Goal: Obtain resource: Download file/media

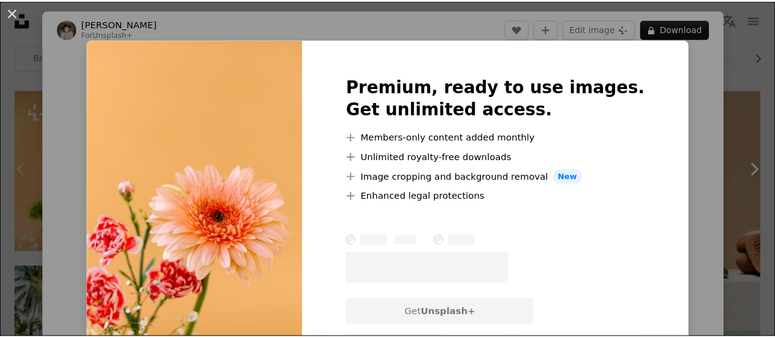
scroll to position [97, 0]
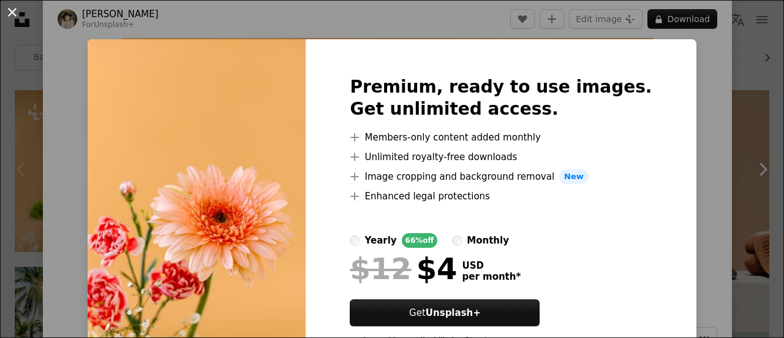
click at [9, 9] on button "An X shape" at bounding box center [12, 12] width 15 height 15
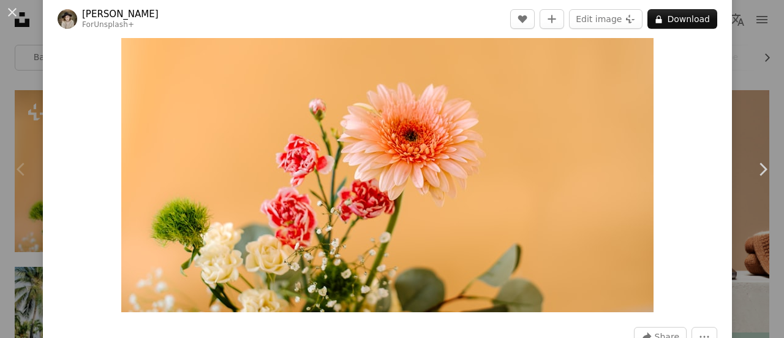
click at [9, 9] on button "An X shape" at bounding box center [12, 12] width 15 height 15
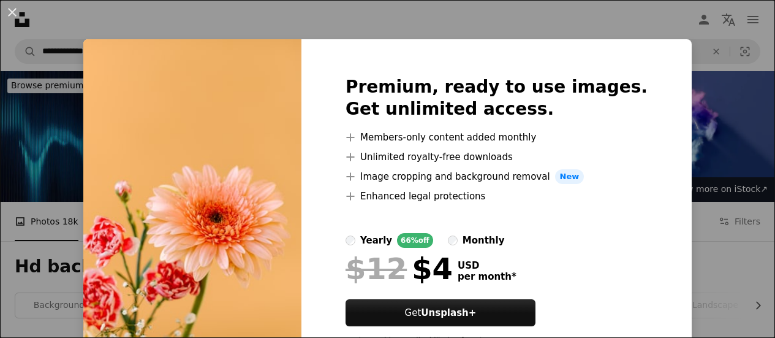
scroll to position [236, 0]
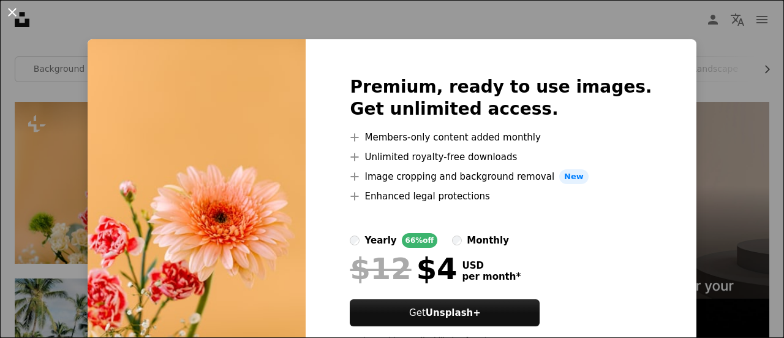
click at [7, 11] on button "An X shape" at bounding box center [12, 12] width 15 height 15
